Goal: Find specific page/section: Find specific page/section

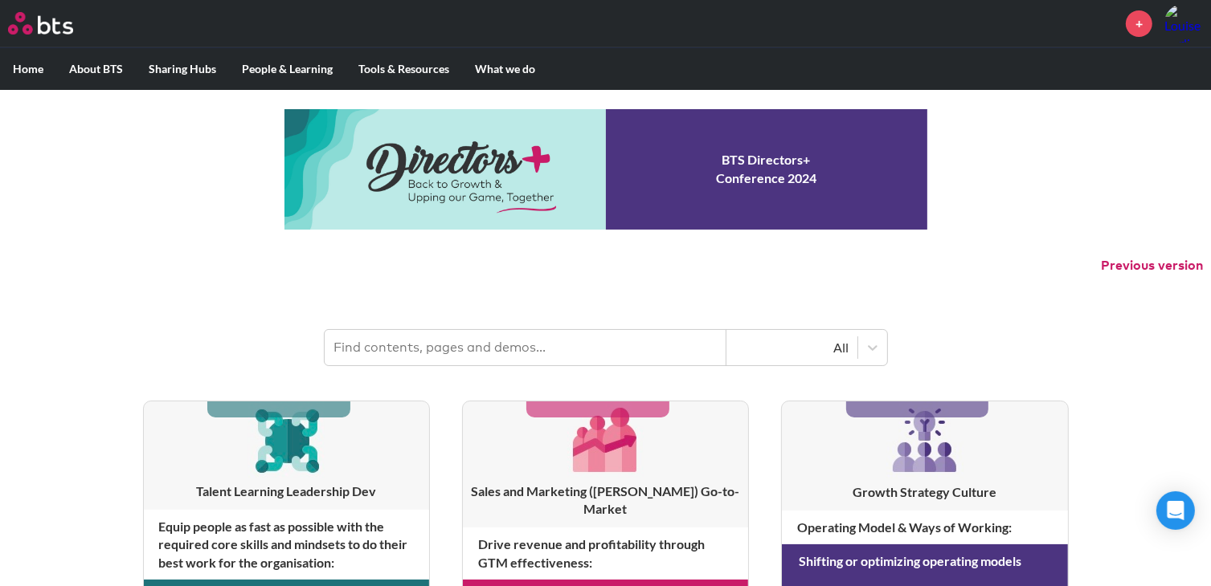
click at [396, 339] on input "text" at bounding box center [526, 347] width 402 height 35
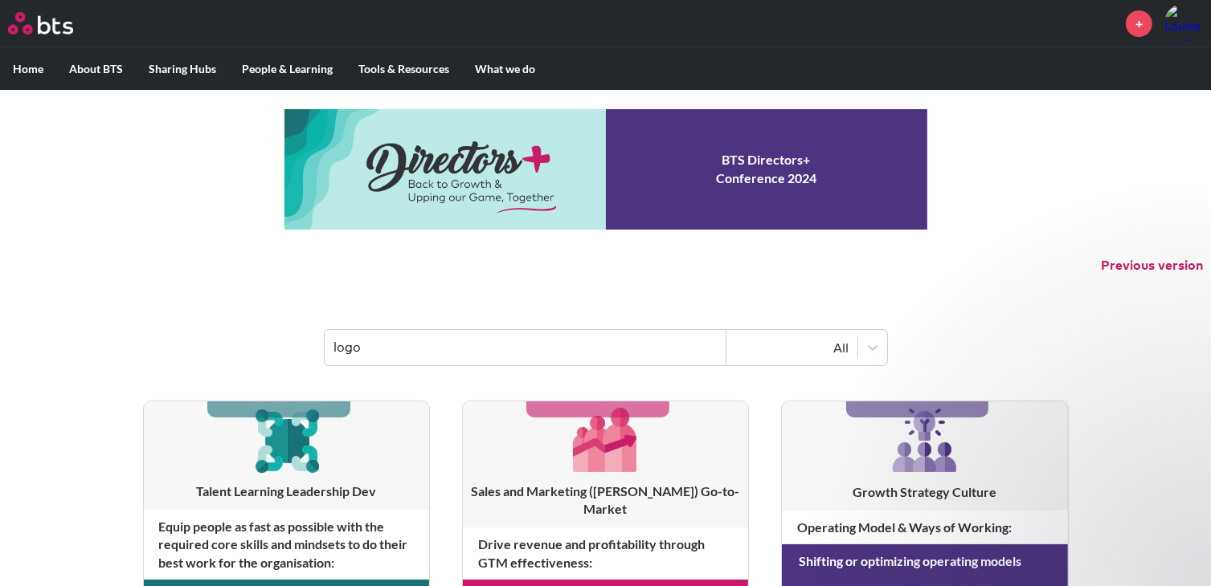
type input "logo"
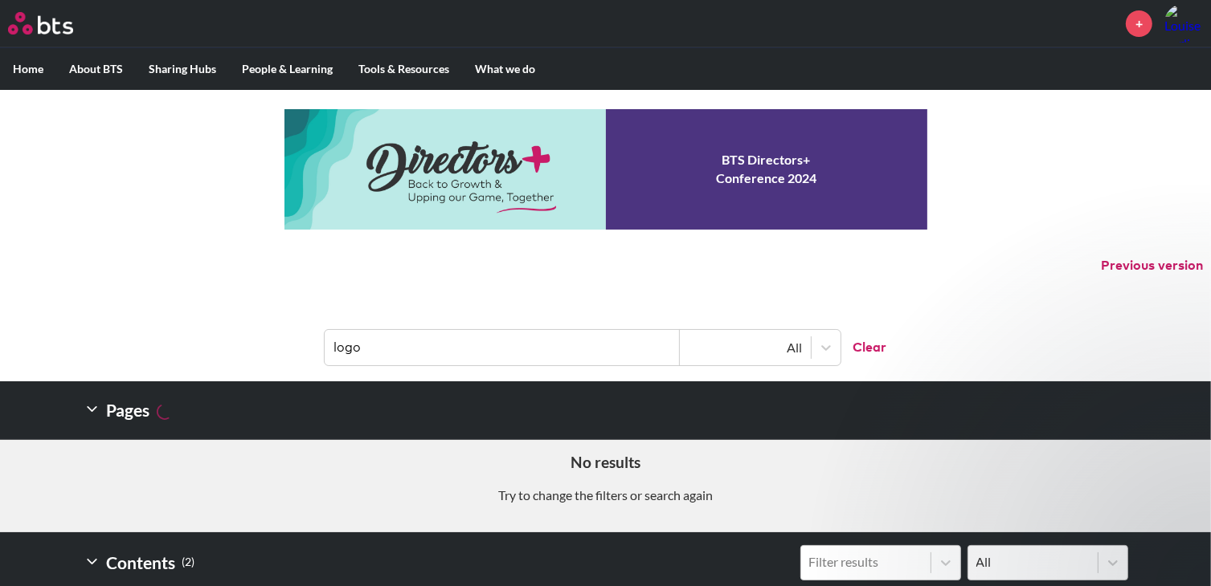
click at [1025, 202] on div "MENU + Home About BTS Who we are How we work: Policies, Toolkits and Guidance I…" at bounding box center [605, 495] width 1211 height 990
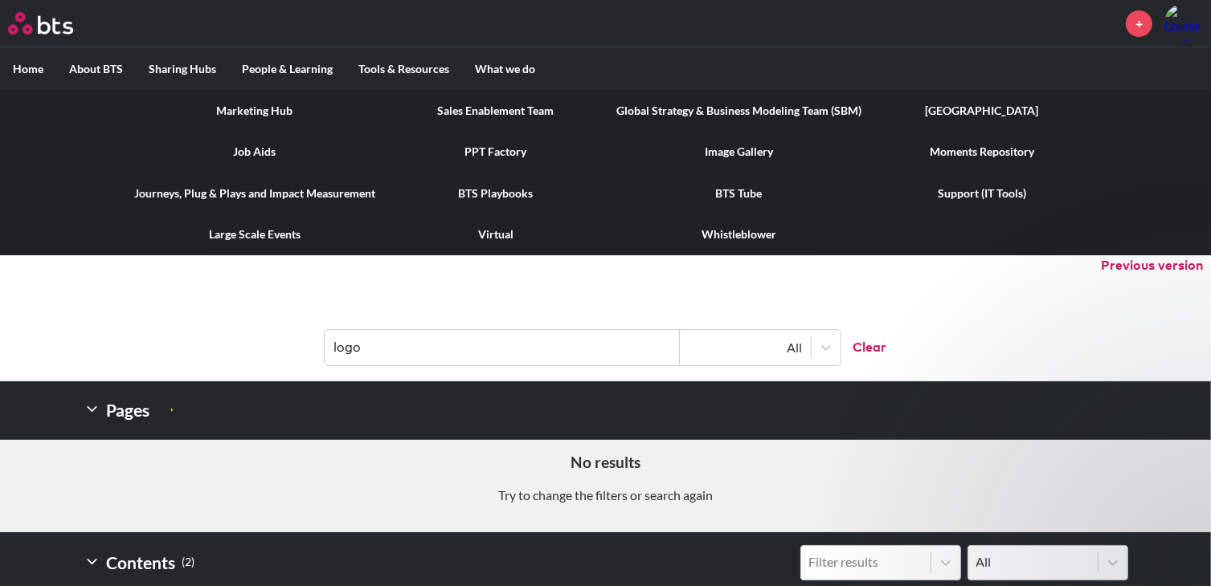
click at [713, 149] on link "Image Gallery" at bounding box center [738, 152] width 271 height 42
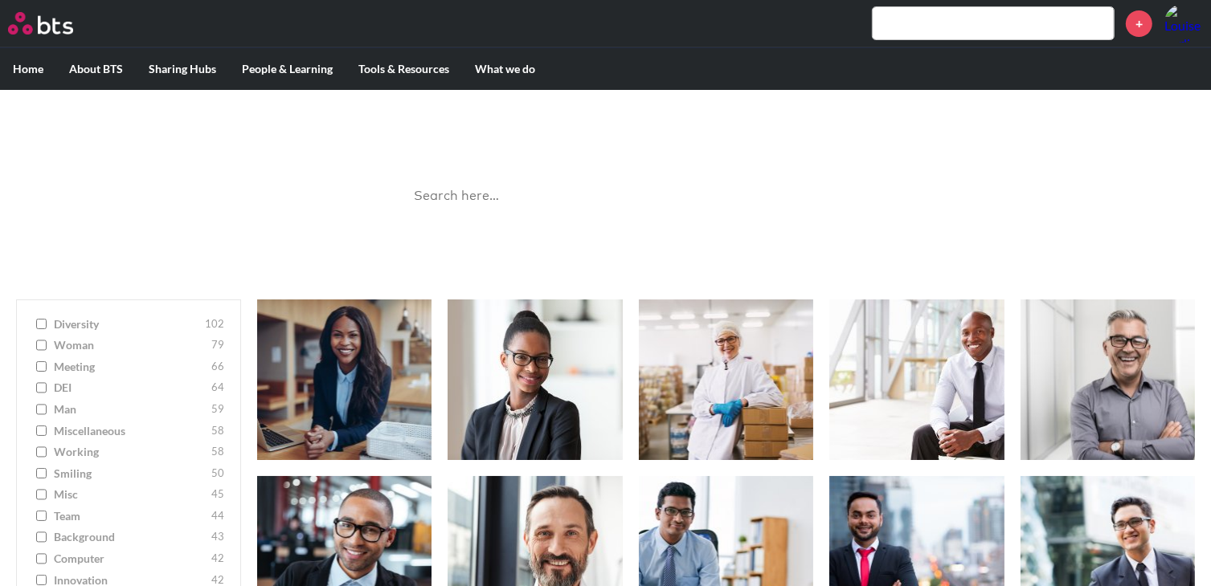
click at [546, 192] on input "search" at bounding box center [606, 196] width 402 height 43
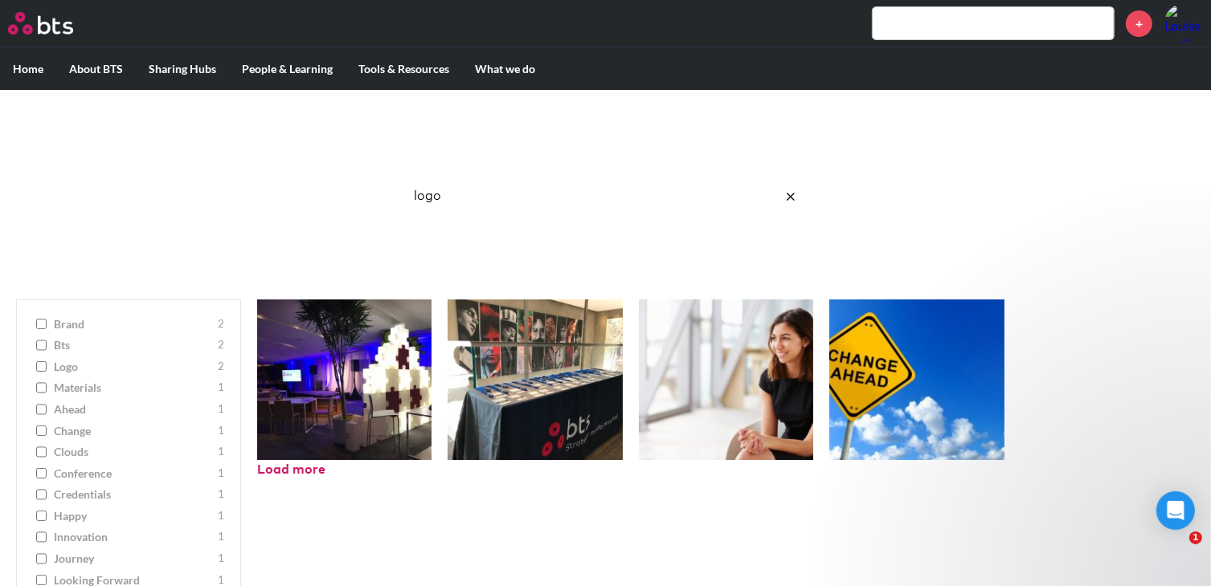
type input "logo"
